Goal: Navigation & Orientation: Find specific page/section

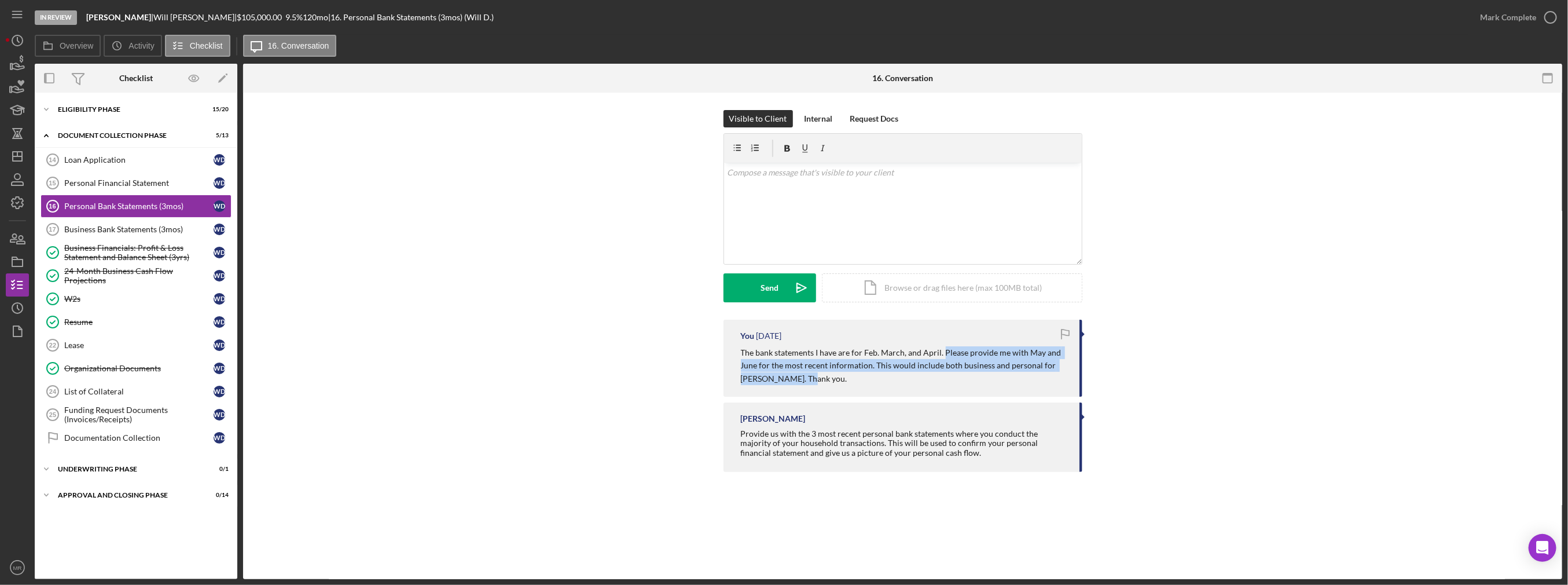
click at [594, 378] on div "You [DATE] The bank statements I have are for Feb. March, and April. Please pro…" at bounding box center [902, 399] width 1285 height 158
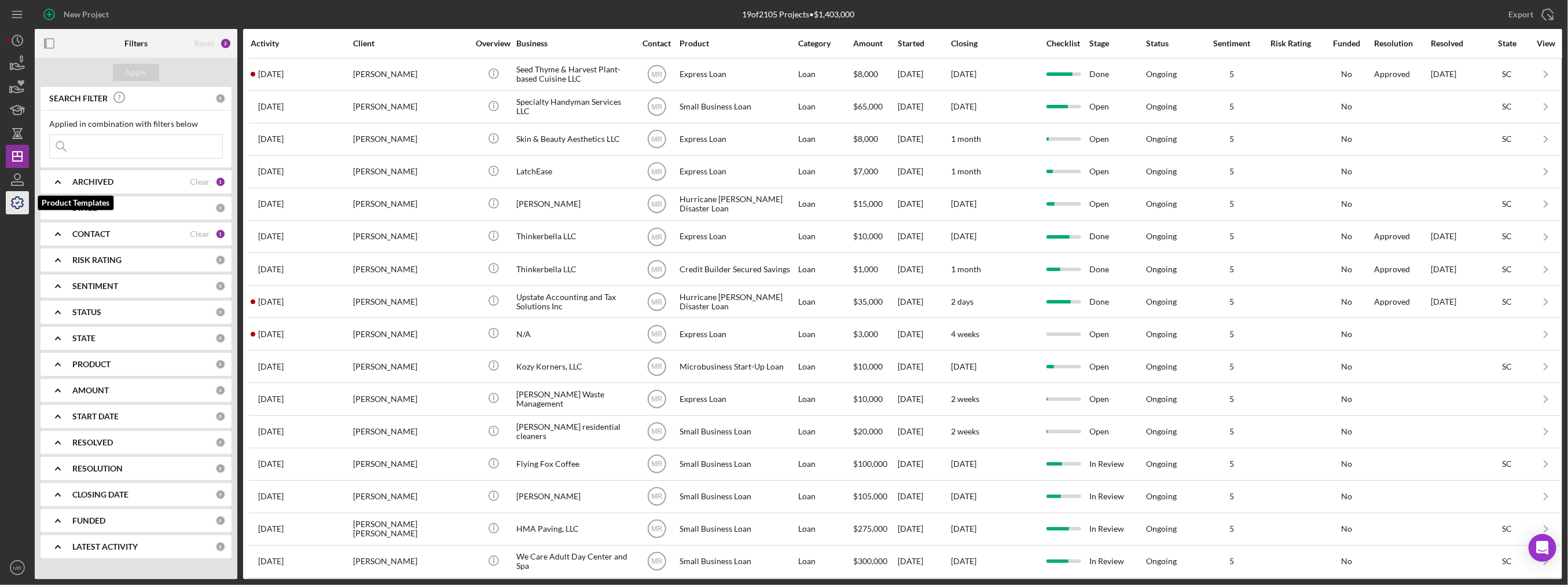
click at [14, 198] on icon "button" at bounding box center [18, 202] width 12 height 12
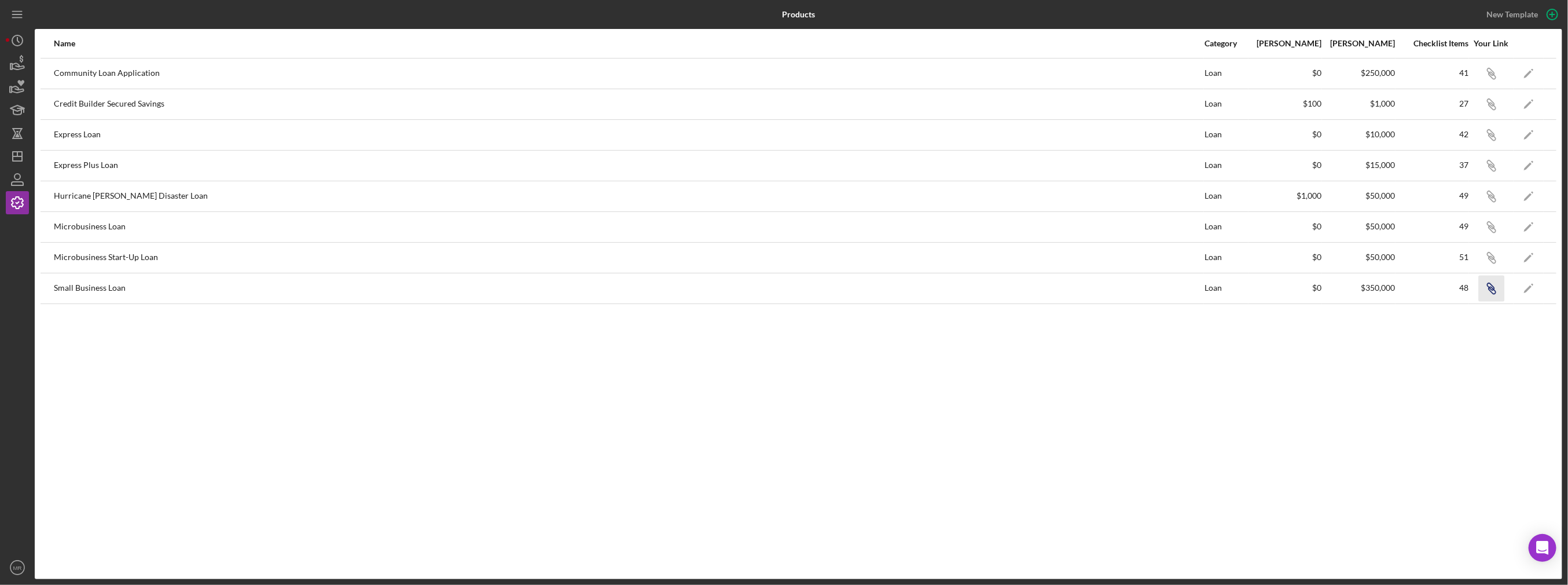
click at [1492, 79] on icon "button" at bounding box center [1492, 75] width 7 height 7
click at [11, 38] on icon "Icon/History" at bounding box center [18, 41] width 29 height 29
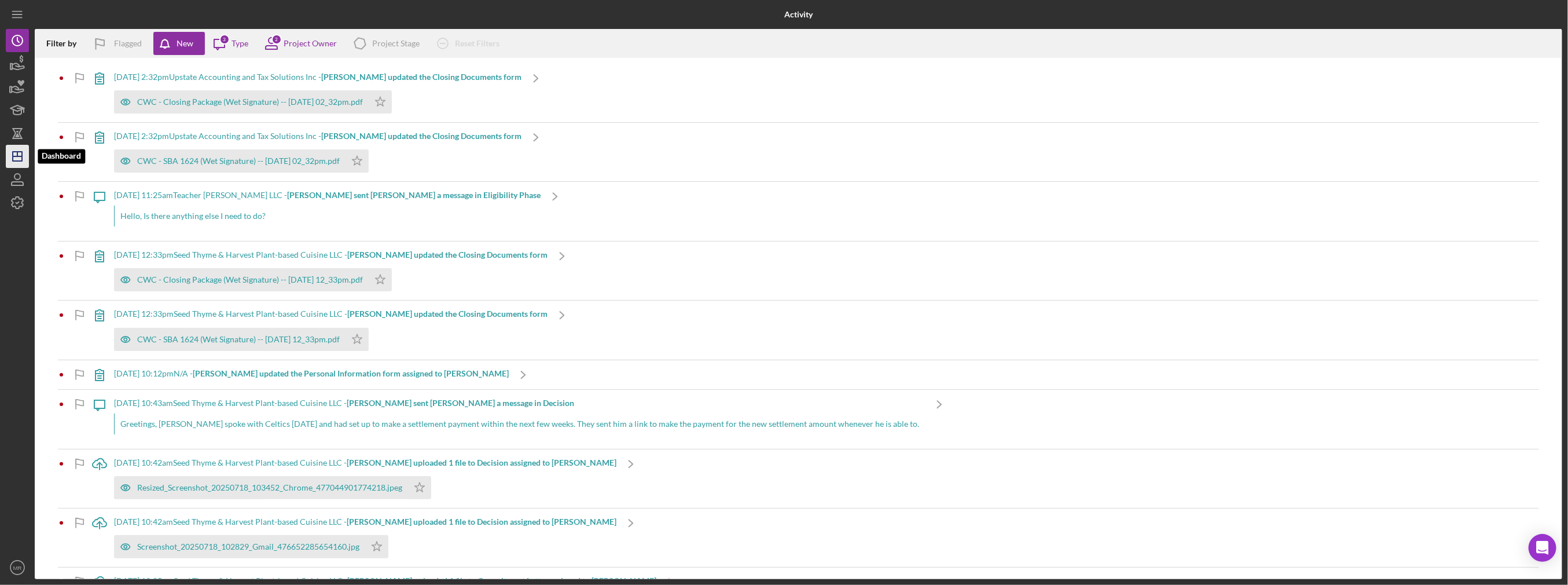
click at [16, 155] on icon "Icon/Dashboard" at bounding box center [18, 156] width 29 height 29
